Goal: Transaction & Acquisition: Book appointment/travel/reservation

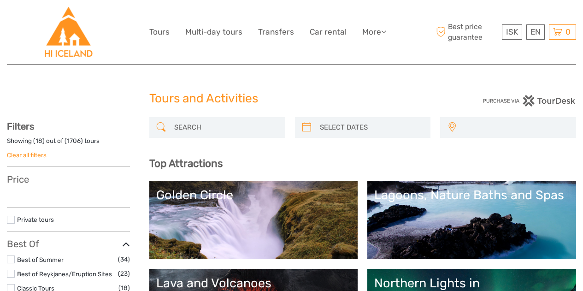
select select
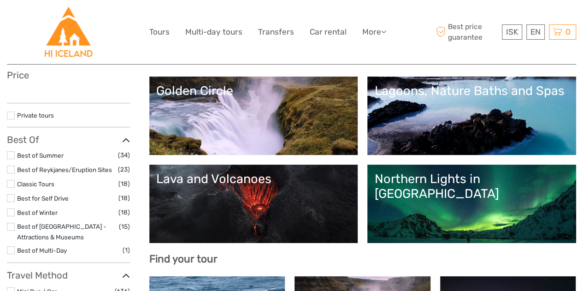
scroll to position [138, 0]
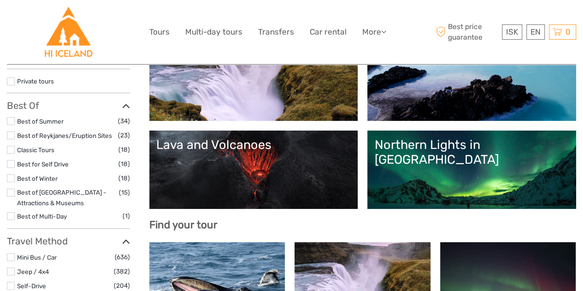
select select
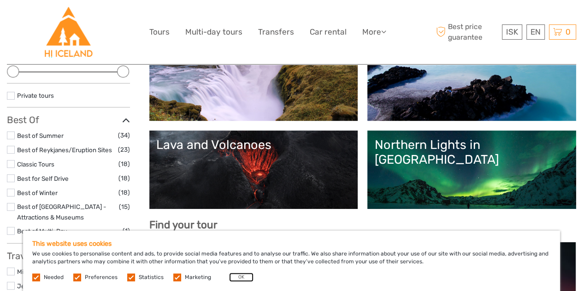
click at [241, 274] on button "OK" at bounding box center [241, 277] width 24 height 9
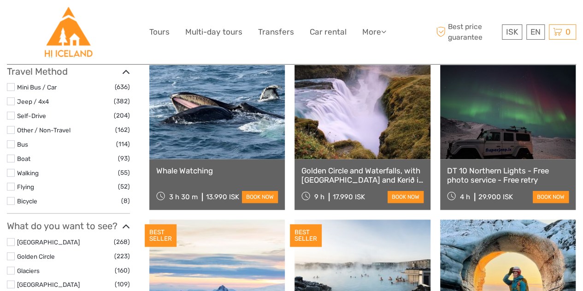
scroll to position [277, 0]
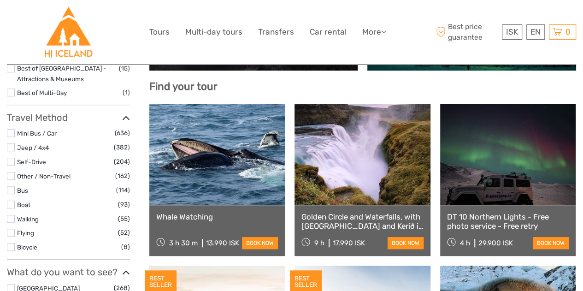
click at [11, 188] on label at bounding box center [11, 190] width 8 height 8
click at [0, 0] on input "checkbox" at bounding box center [0, 0] width 0 height 0
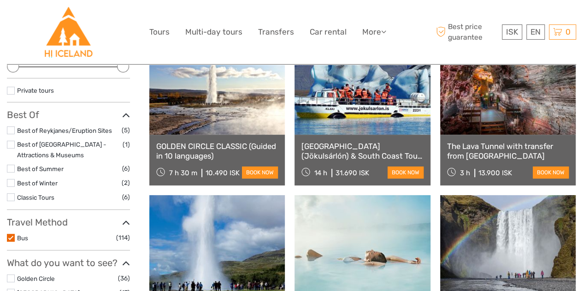
scroll to position [144, 0]
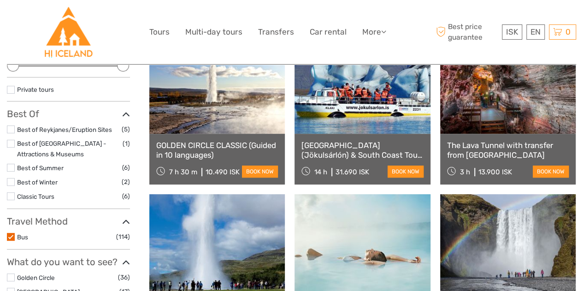
click at [13, 234] on label at bounding box center [11, 237] width 8 height 8
click at [0, 0] on input "checkbox" at bounding box center [0, 0] width 0 height 0
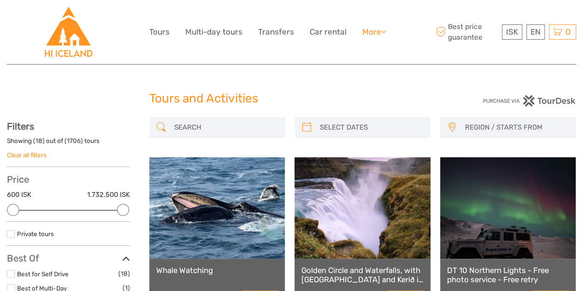
click at [367, 25] on div "ISK ISK € $ £ EN English Español Deutsch Tours Multi-day tours Transfers Car re…" at bounding box center [291, 32] width 285 height 50
click at [376, 31] on link "More" at bounding box center [374, 31] width 24 height 13
click at [213, 130] on input "search" at bounding box center [226, 127] width 110 height 16
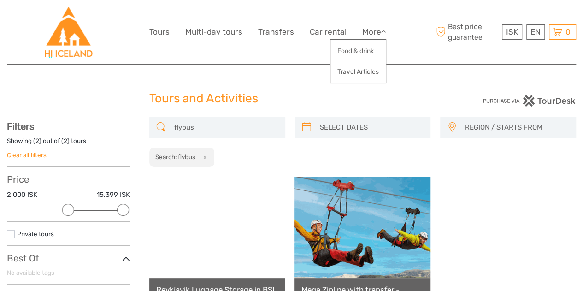
scroll to position [52, 0]
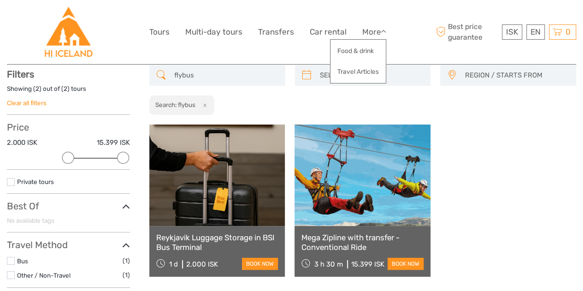
type input "flybus"
